Goal: Task Accomplishment & Management: Manage account settings

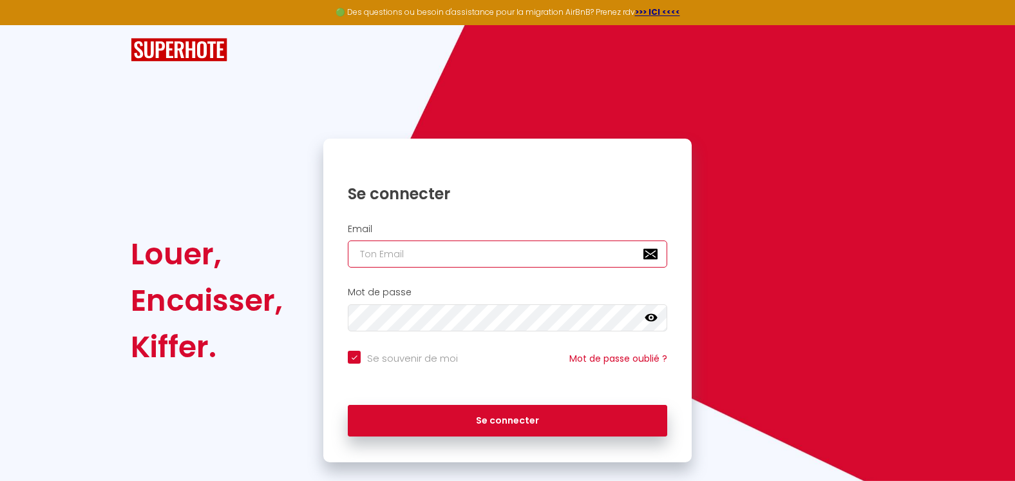
click at [425, 251] on input "email" at bounding box center [508, 253] width 320 height 27
type input "[PERSON_NAME][EMAIL_ADDRESS][DOMAIN_NAME]"
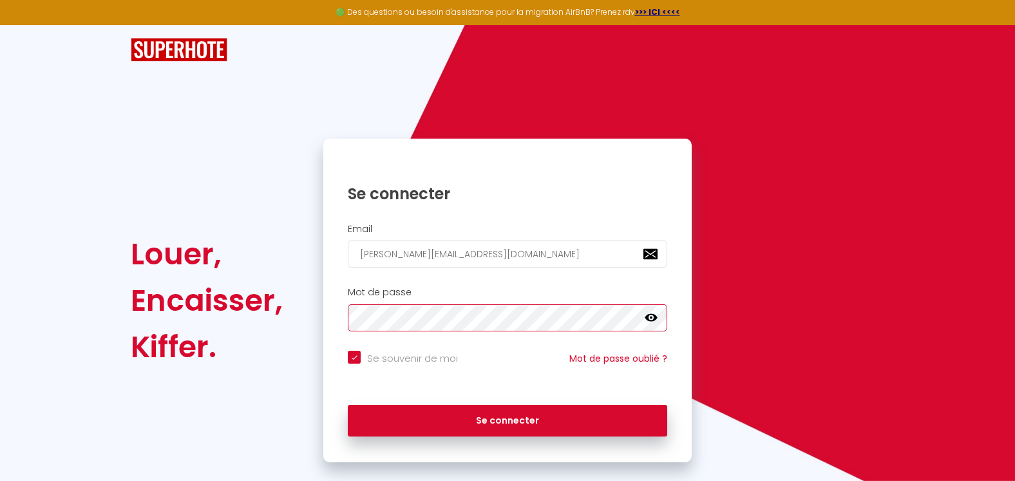
checkbox input "true"
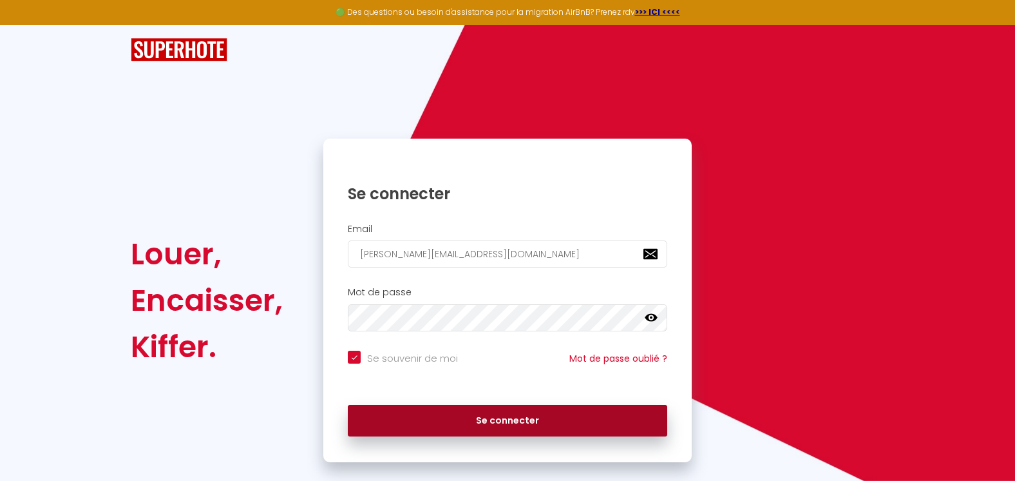
click at [496, 419] on button "Se connecter" at bounding box center [508, 421] width 320 height 32
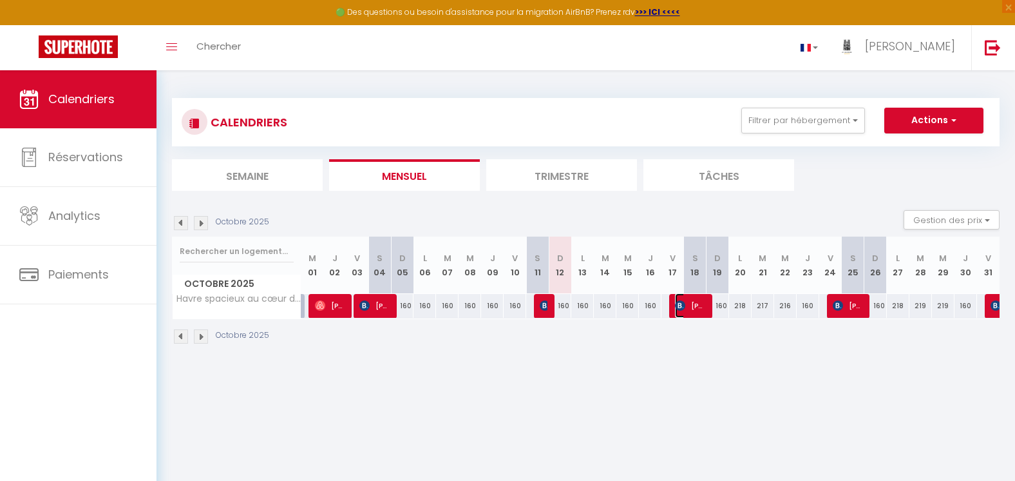
click at [697, 308] on span "[PERSON_NAME]" at bounding box center [690, 305] width 30 height 24
select select "OK"
select select "KO"
select select "0"
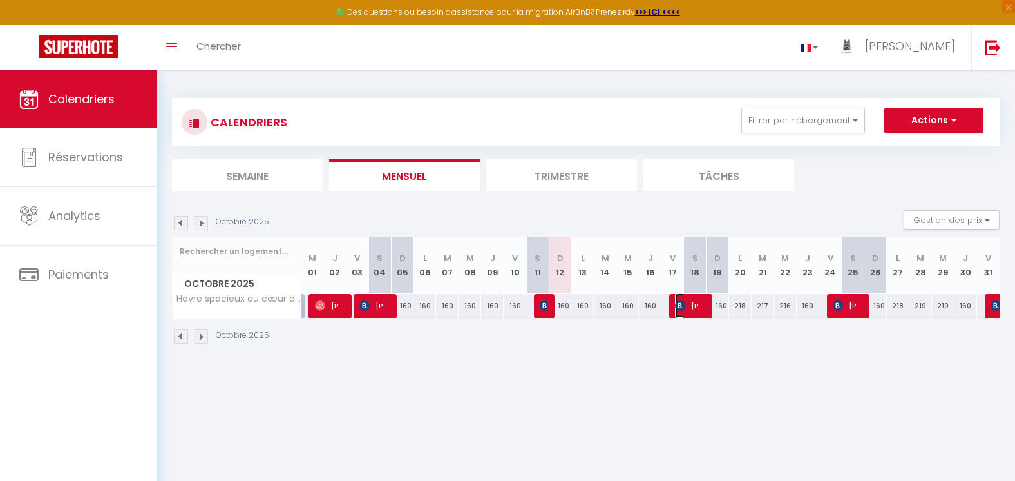
select select "1"
select select
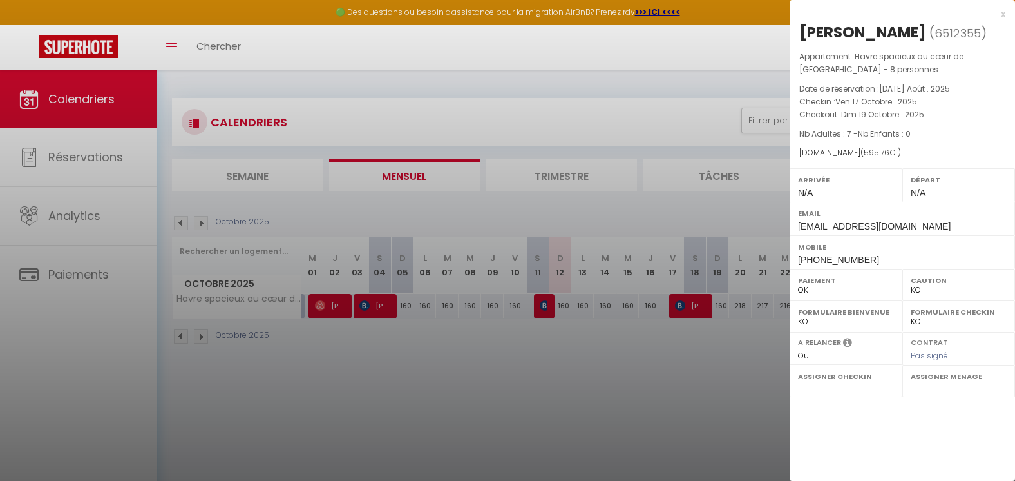
click at [561, 353] on div at bounding box center [507, 240] width 1015 height 481
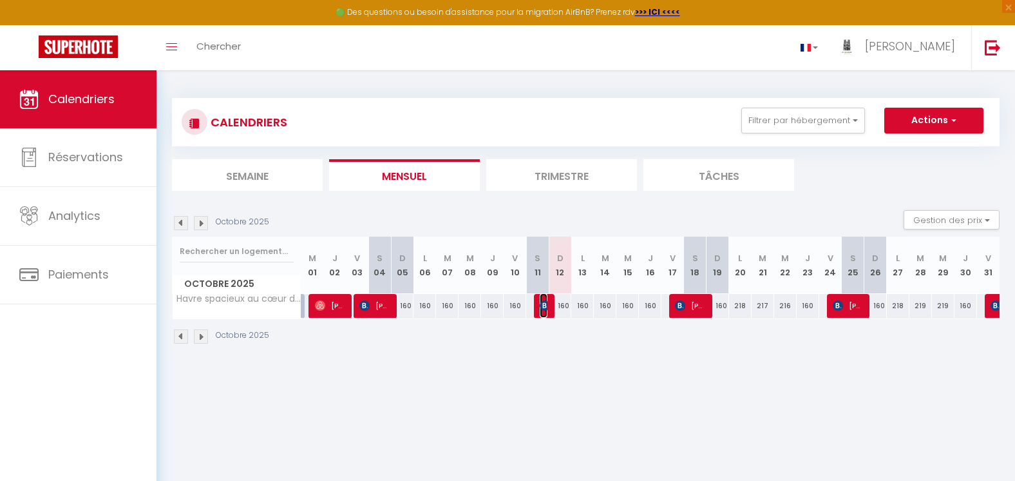
click at [542, 305] on img at bounding box center [545, 305] width 10 height 10
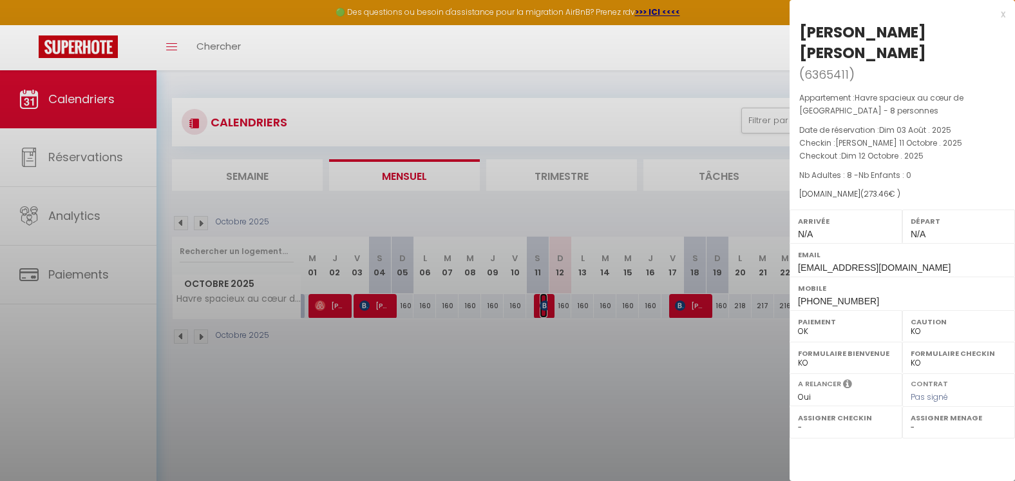
select select
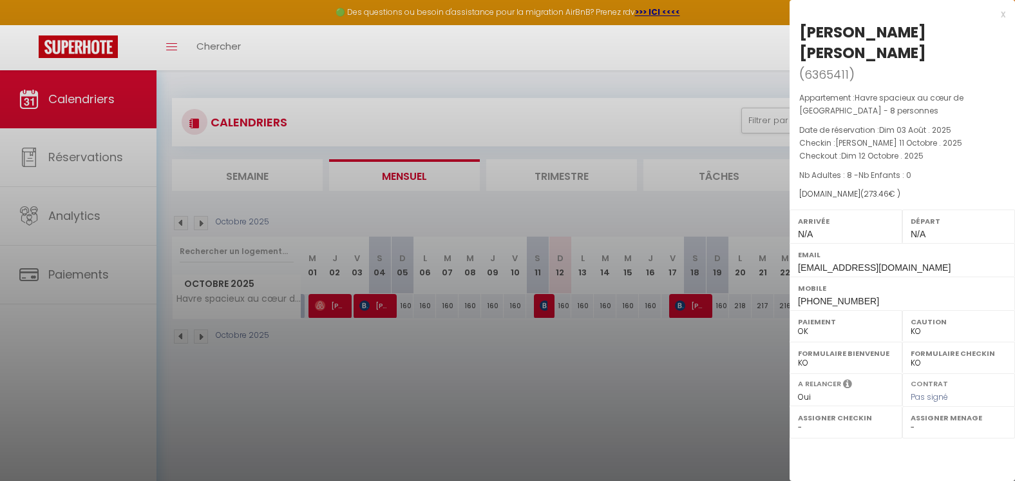
click at [535, 353] on div at bounding box center [507, 240] width 1015 height 481
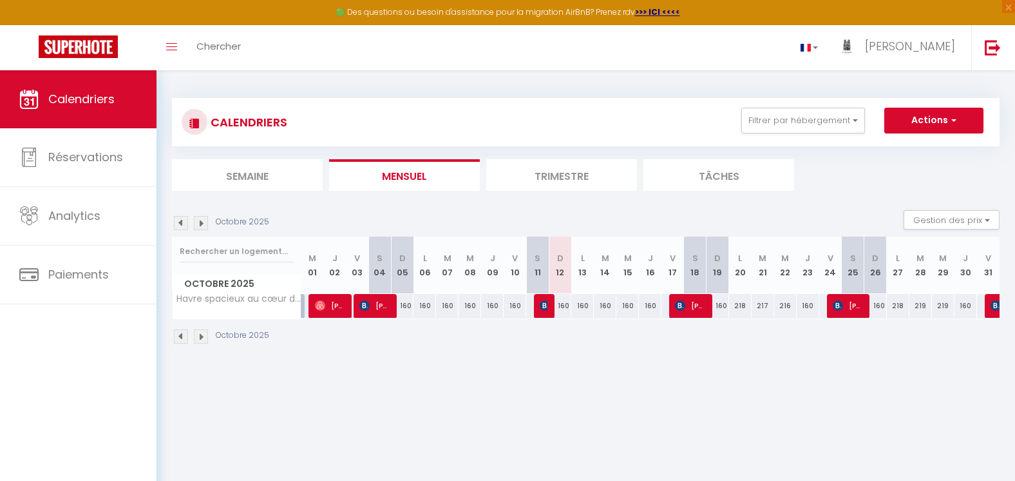
click at [203, 224] on img at bounding box center [201, 223] width 14 height 14
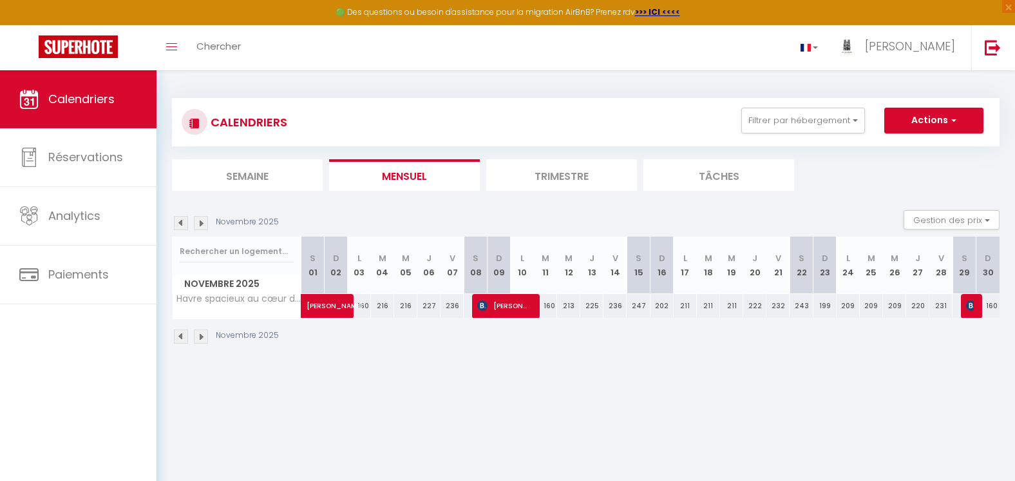
click at [203, 224] on img at bounding box center [201, 223] width 14 height 14
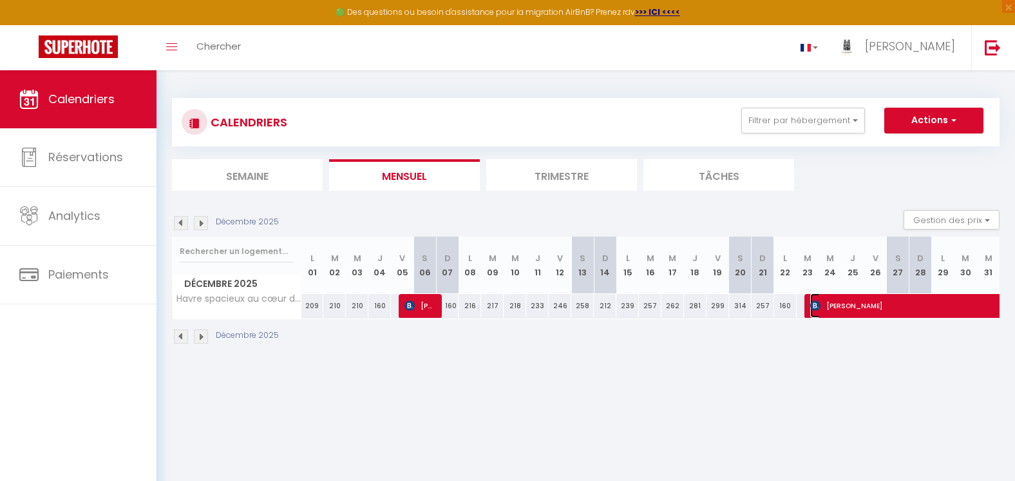
click at [903, 305] on span "[PERSON_NAME]" at bounding box center [959, 305] width 296 height 24
select select
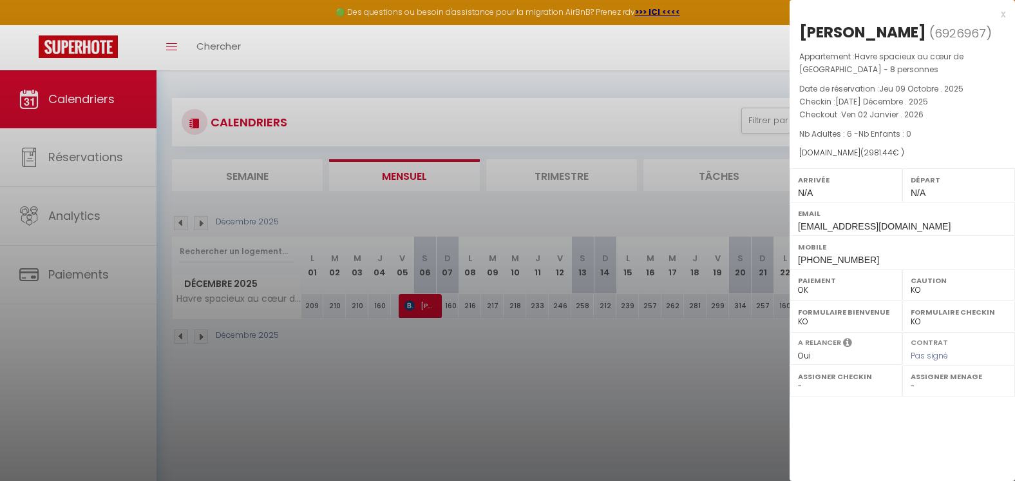
click at [439, 396] on div at bounding box center [507, 240] width 1015 height 481
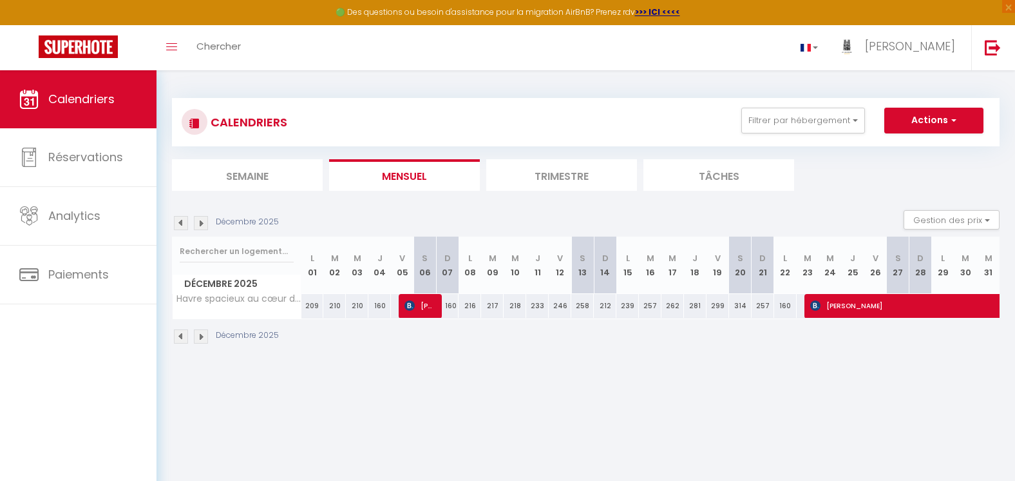
click at [180, 224] on img at bounding box center [181, 223] width 14 height 14
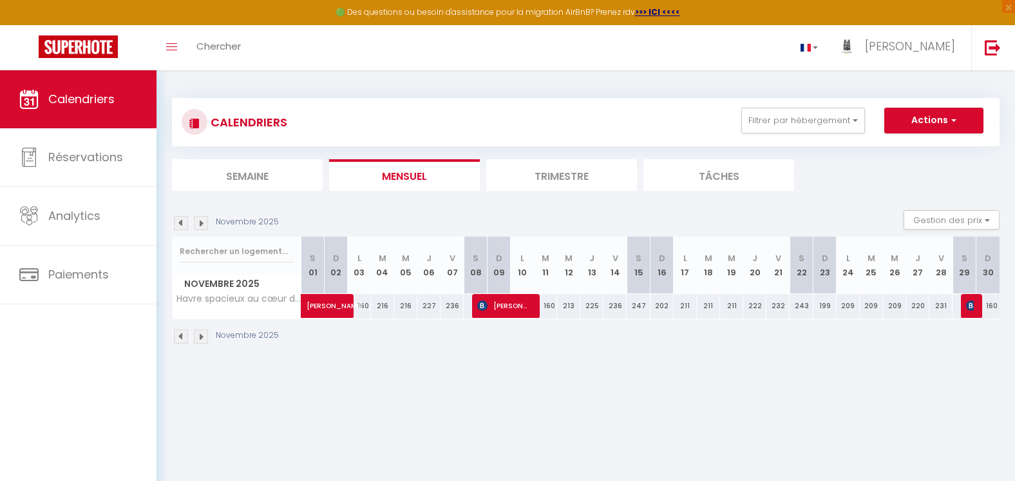
click at [180, 224] on img at bounding box center [181, 223] width 14 height 14
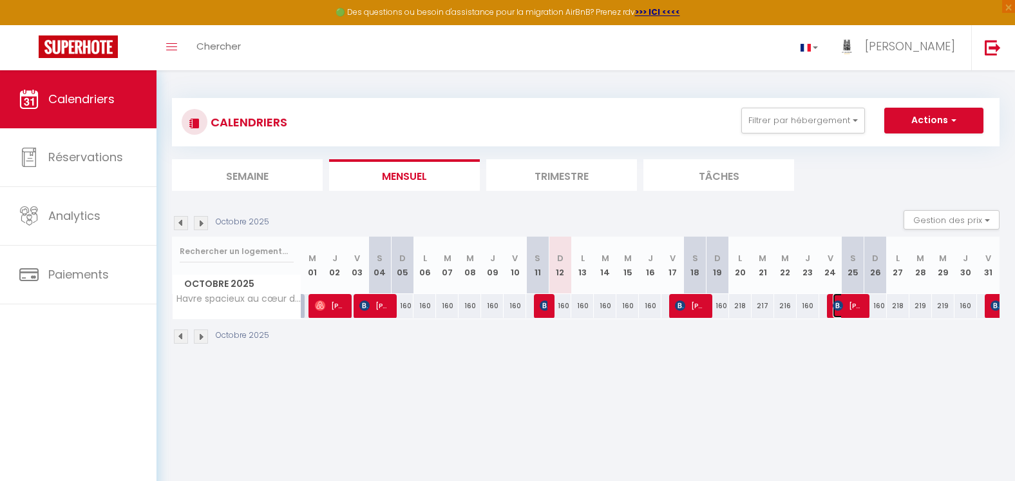
click at [851, 306] on span "[PERSON_NAME]" at bounding box center [848, 305] width 30 height 24
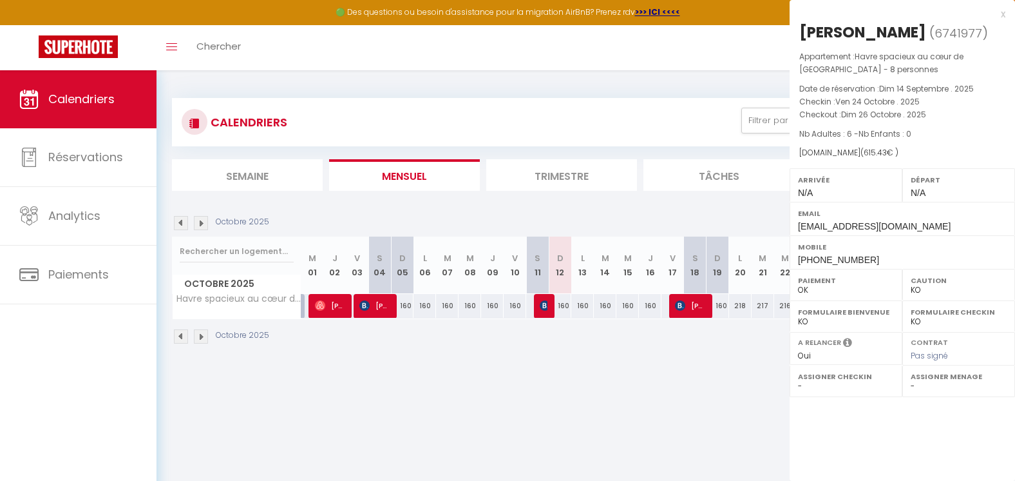
select select
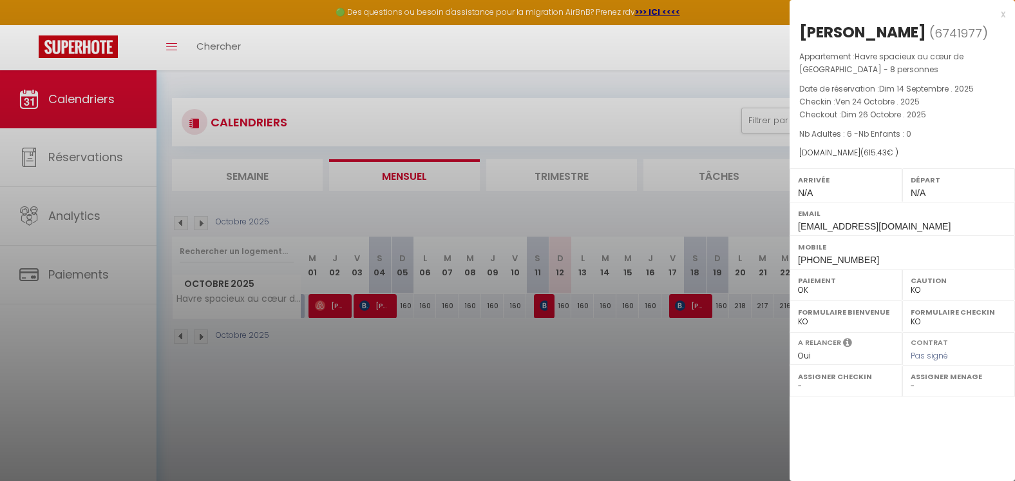
click at [720, 376] on div at bounding box center [507, 240] width 1015 height 481
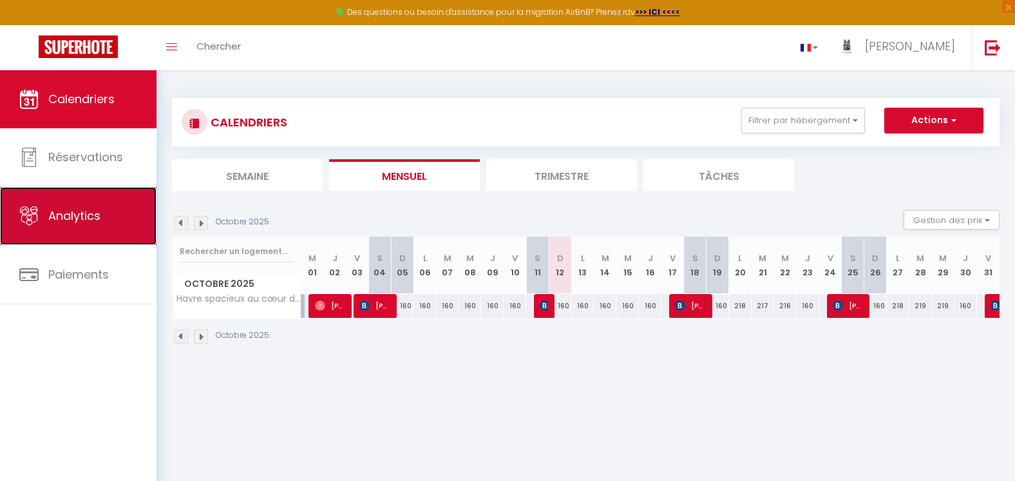
click at [55, 218] on span "Analytics" at bounding box center [74, 215] width 52 height 16
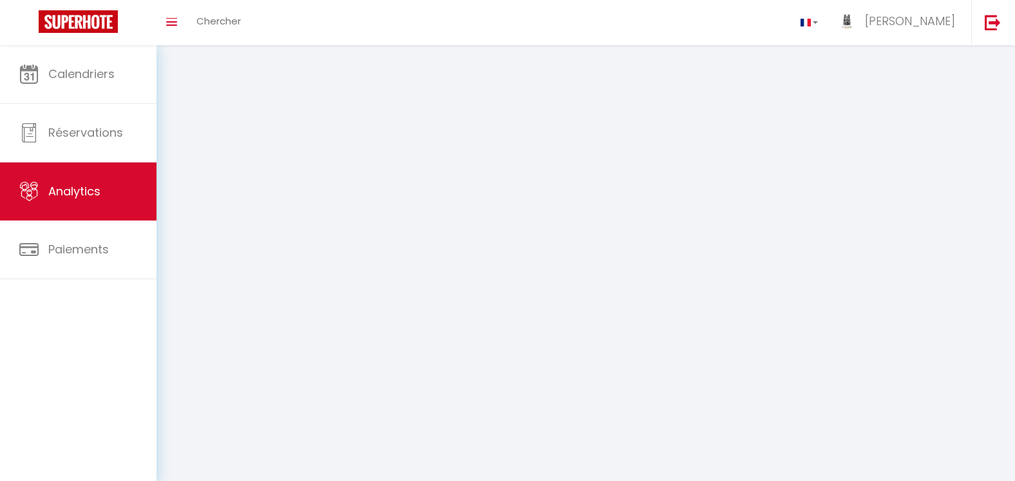
select select "2025"
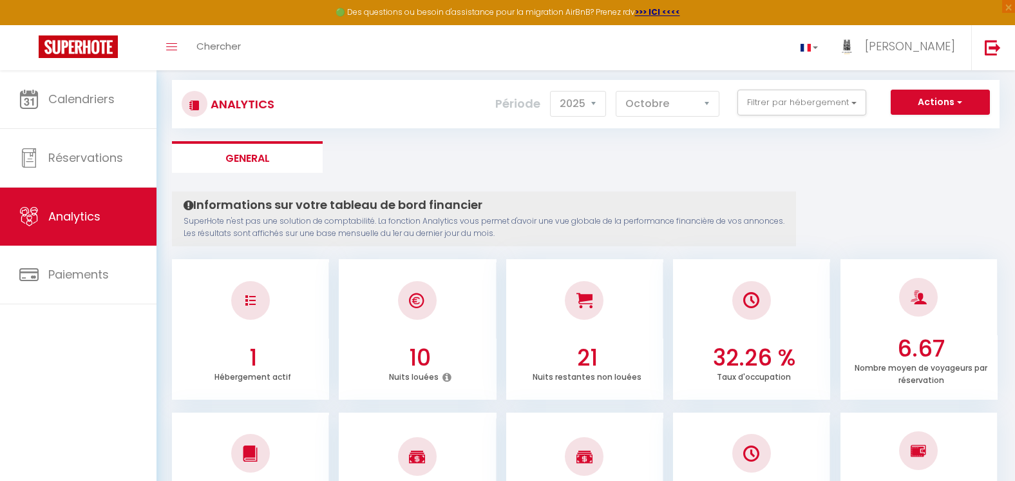
scroll to position [17, 0]
click at [707, 102] on select "[PERSON_NAME] Mars [PERSON_NAME] Juin Juillet Août Septembre Octobre Novembre D…" at bounding box center [668, 104] width 104 height 26
click at [617, 91] on select "[PERSON_NAME] Mars [PERSON_NAME] Juin Juillet Août Septembre Octobre Novembre D…" at bounding box center [668, 104] width 104 height 26
click at [706, 101] on select "[PERSON_NAME] Mars [PERSON_NAME] Juin Juillet Août Septembre Octobre Novembre D…" at bounding box center [668, 104] width 104 height 26
select select "9"
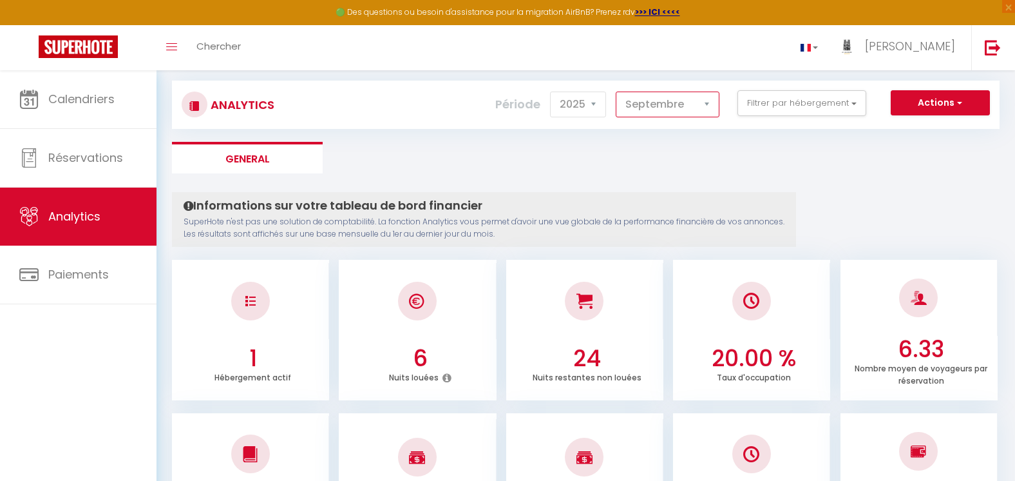
click at [617, 91] on select "[PERSON_NAME] Mars [PERSON_NAME] Juin Juillet Août Septembre Octobre Novembre D…" at bounding box center [668, 104] width 104 height 26
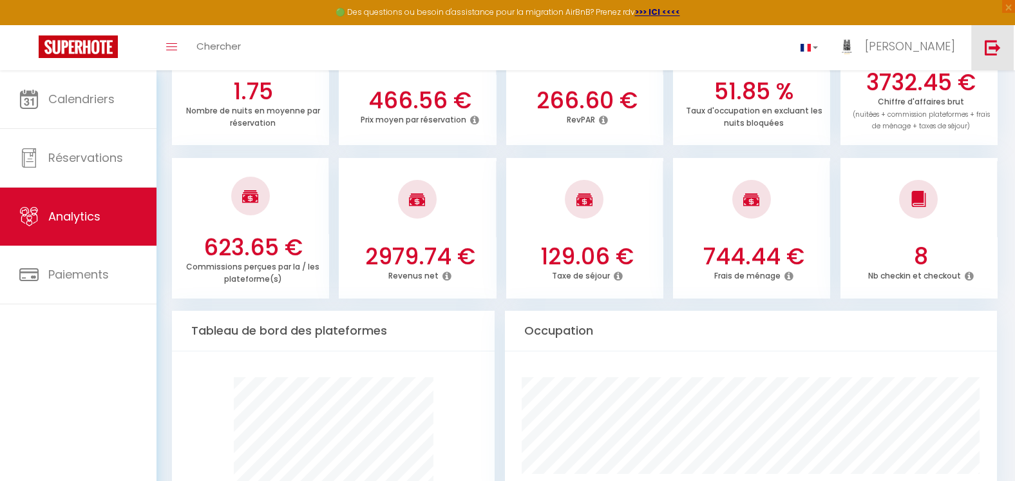
click at [990, 49] on img at bounding box center [993, 47] width 16 height 16
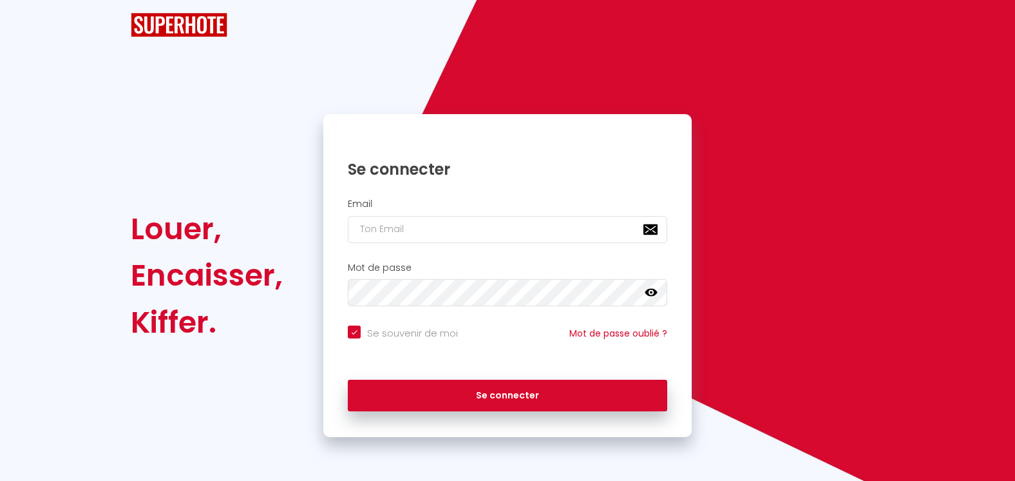
checkbox input "true"
